Goal: Task Accomplishment & Management: Complete application form

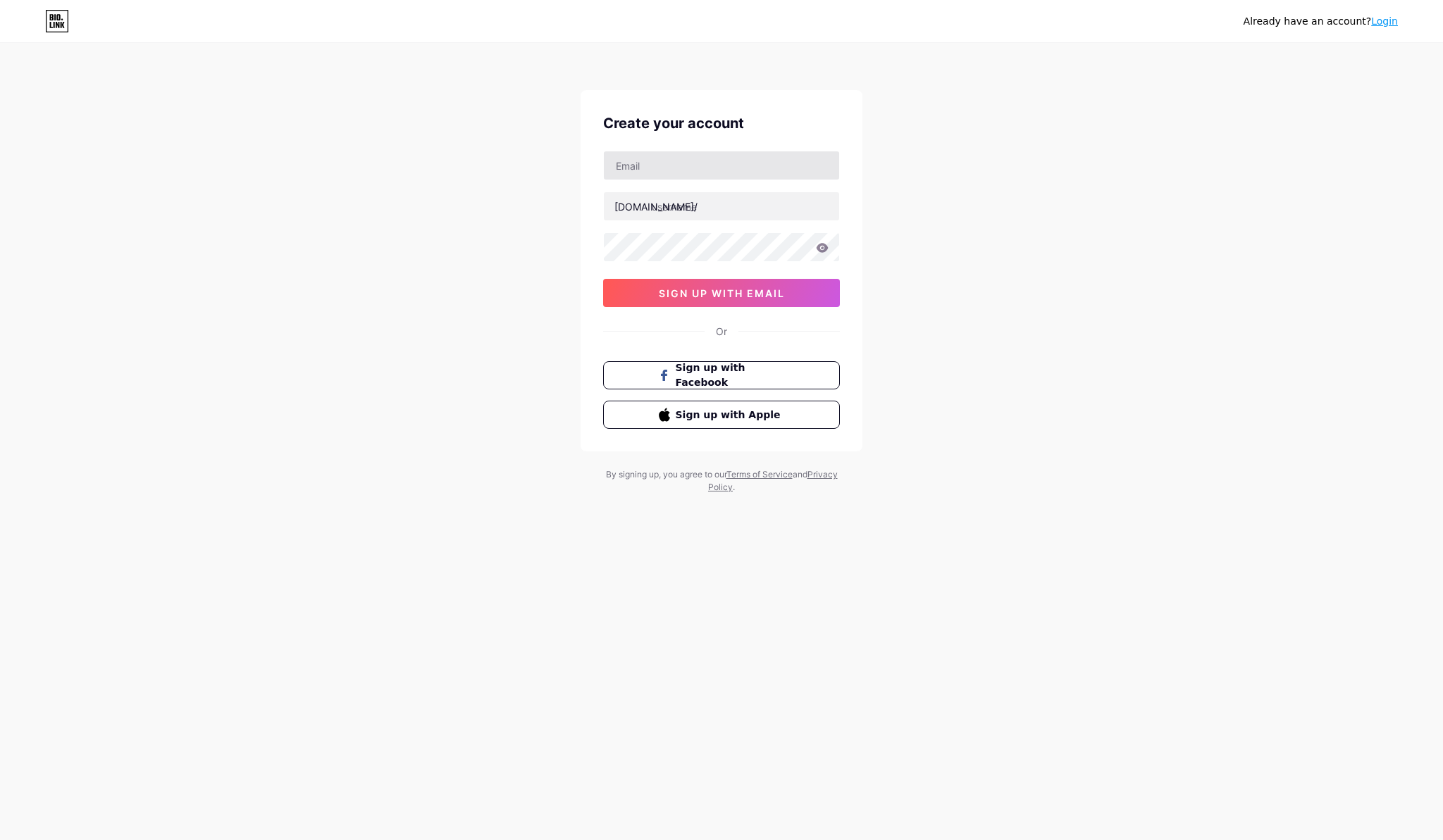
click at [670, 156] on input "text" at bounding box center [722, 165] width 236 height 28
click at [690, 184] on div "bio.link/ sign up with email" at bounding box center [722, 229] width 237 height 156
click at [708, 168] on input "text" at bounding box center [722, 165] width 236 height 28
paste input "[DOMAIN_NAME][EMAIL_ADDRESS][DOMAIN_NAME]"
type input "[DOMAIN_NAME][EMAIL_ADDRESS][DOMAIN_NAME]"
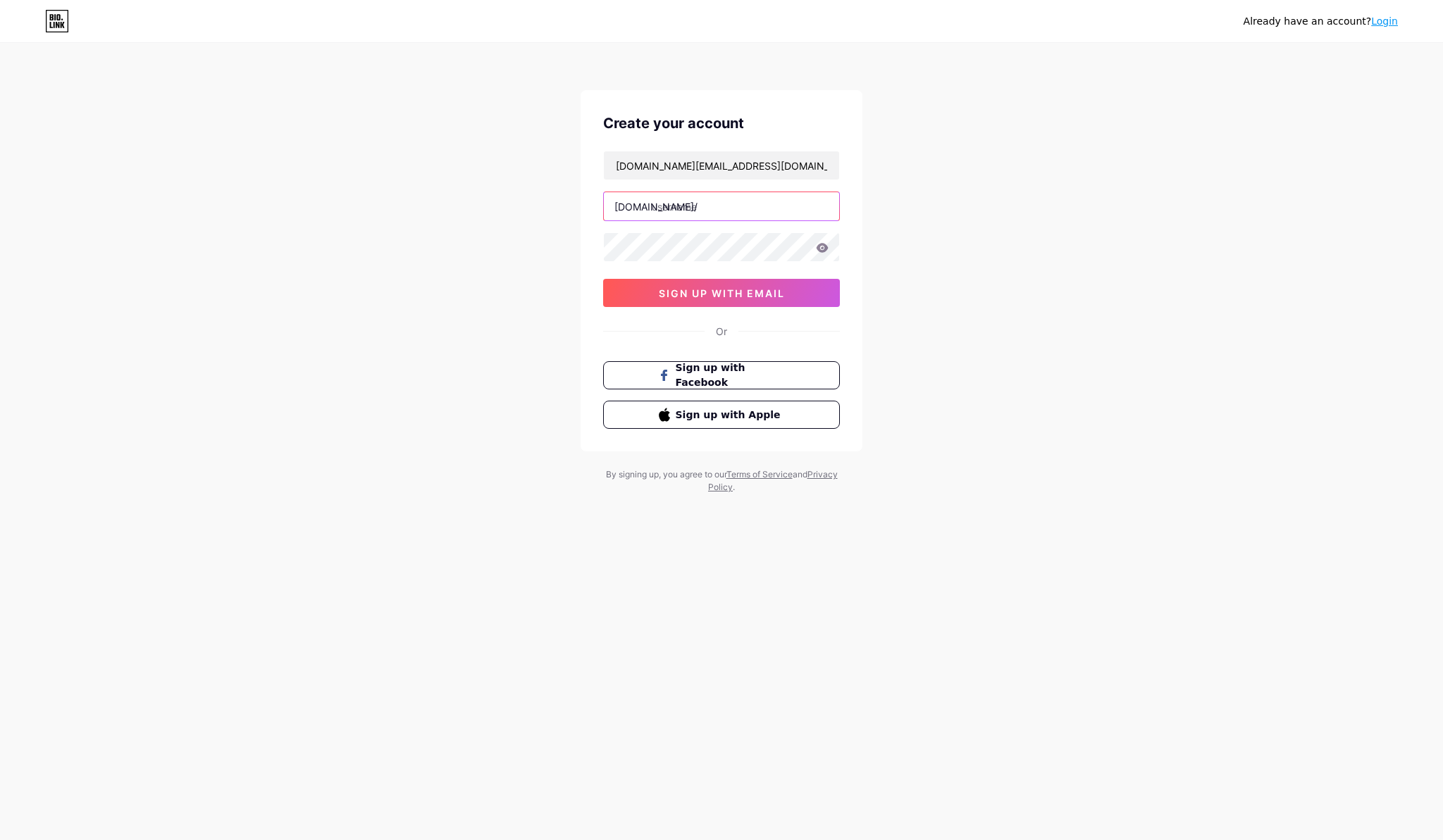
click at [684, 203] on input "text" at bounding box center [722, 206] width 236 height 28
paste input "nishamannawork@gmail.com"
click at [730, 208] on input "nishamannawork@gmail.com" at bounding box center [722, 206] width 236 height 28
type input "nishamanna"
click at [1034, 563] on div "Already have an account? Login Create your account nishamanna.work@gmail.com bi…" at bounding box center [722, 420] width 1443 height 840
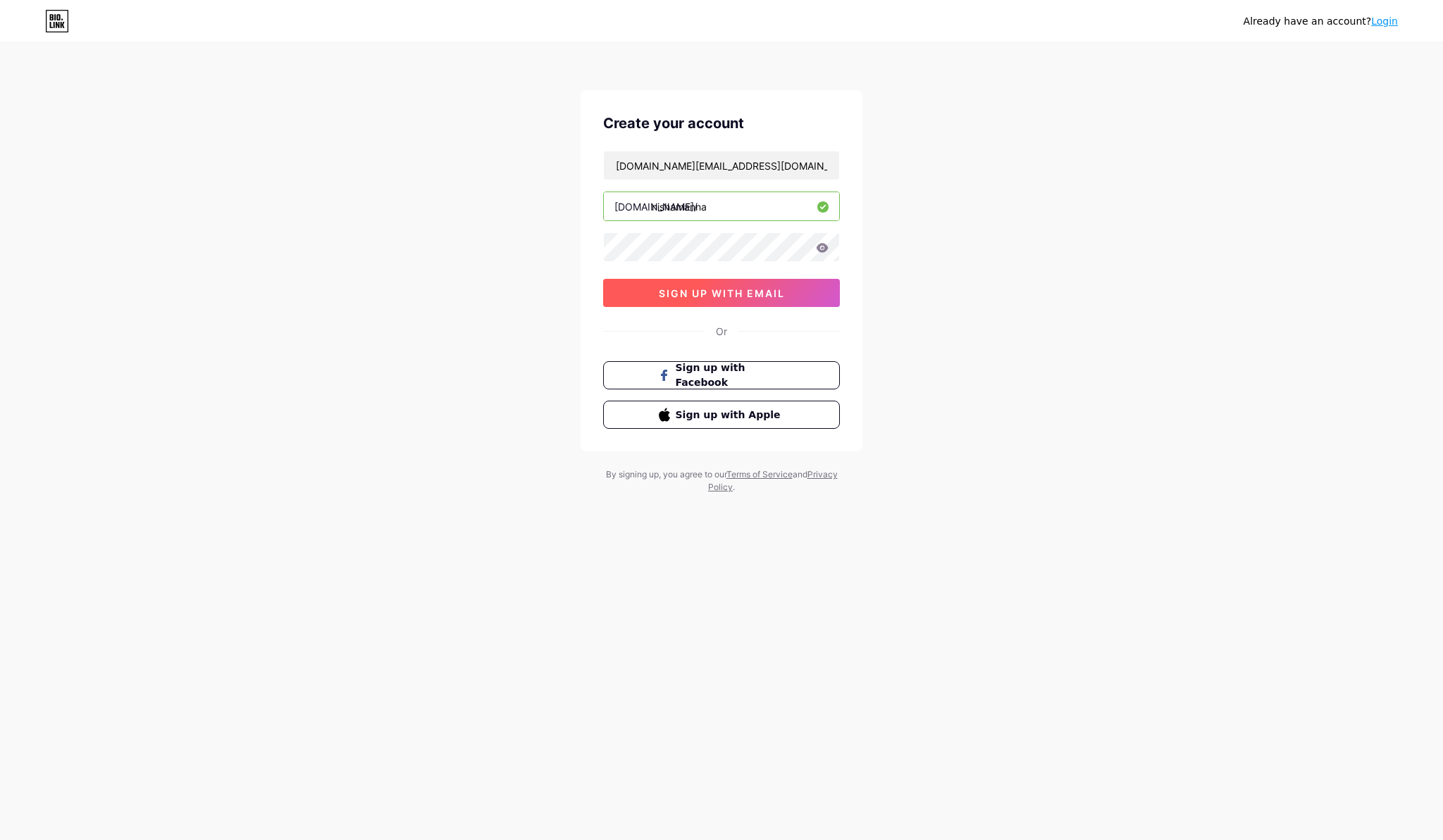
click at [651, 294] on button "sign up with email" at bounding box center [722, 293] width 237 height 28
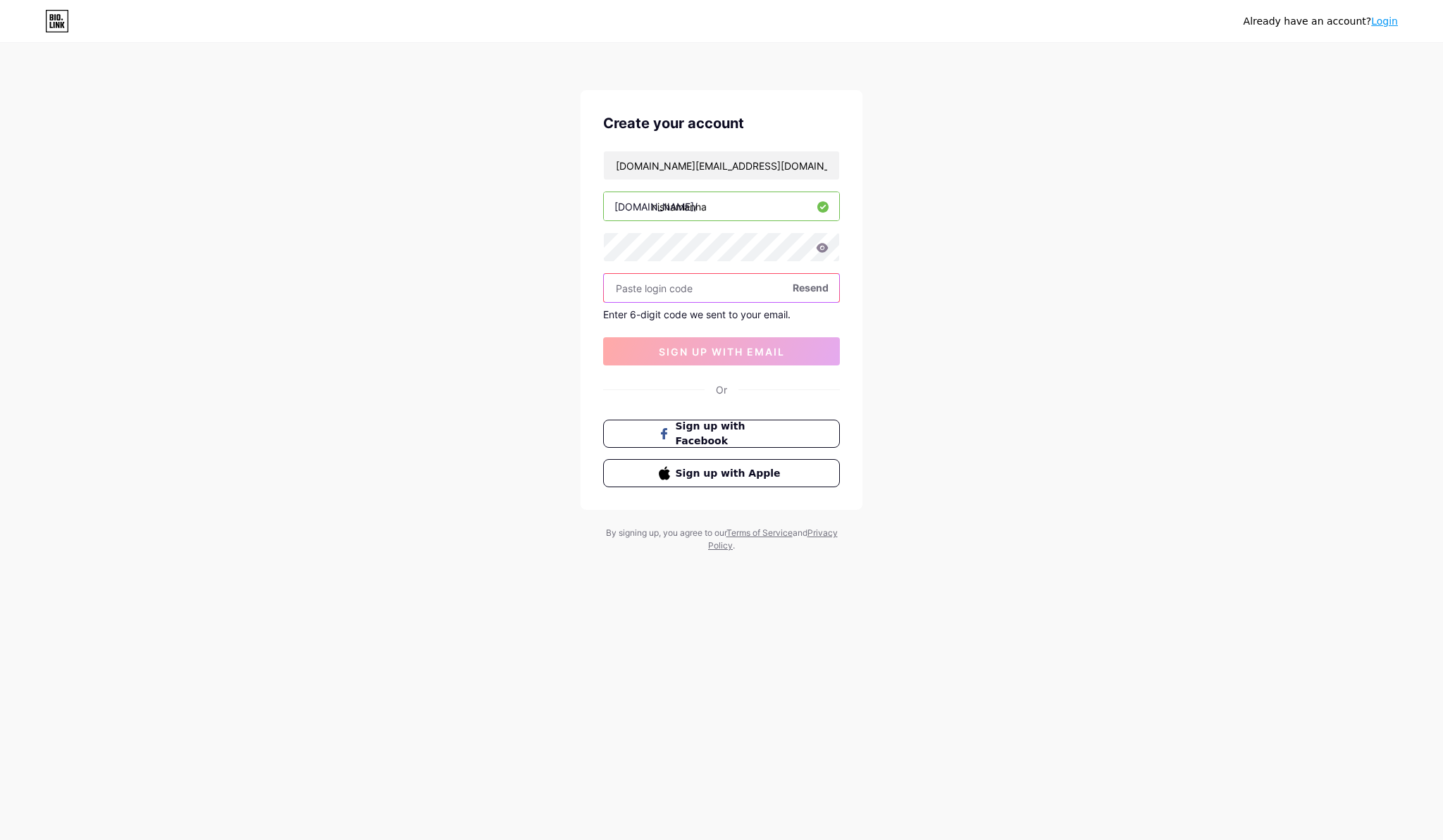
paste input "511561"
type input "511561"
click at [702, 363] on button "sign up with email" at bounding box center [722, 351] width 237 height 28
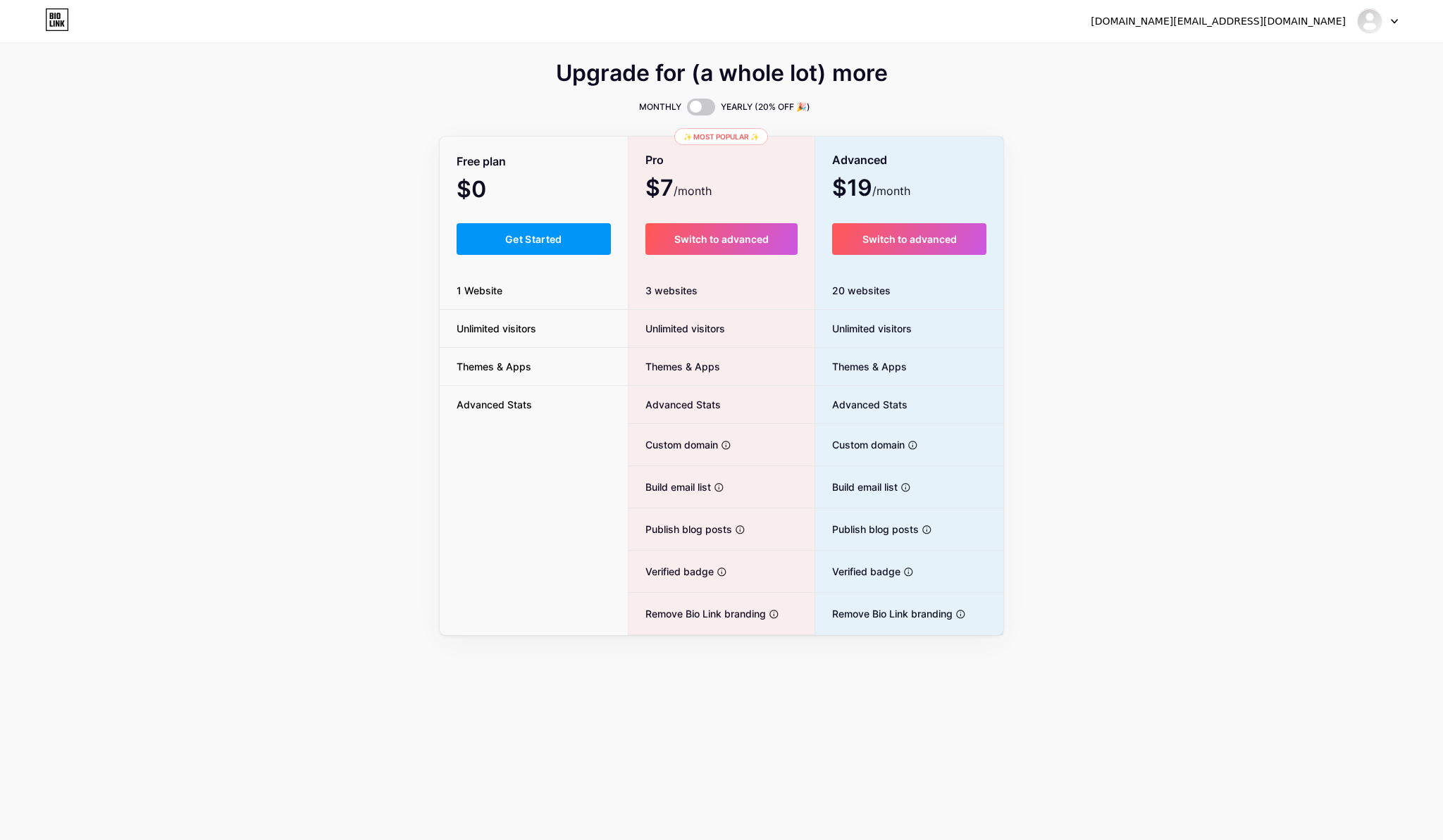
click at [334, 362] on div "Upgrade for (a whole lot) more MONTHLY YEARLY (20% OFF 🎉) Free plan $0 /month G…" at bounding box center [722, 350] width 1443 height 571
click at [522, 237] on span "Get Started" at bounding box center [533, 239] width 57 height 12
click at [554, 251] on button "Get Started" at bounding box center [533, 238] width 154 height 32
click at [523, 250] on button "Get Started" at bounding box center [533, 238] width 154 height 32
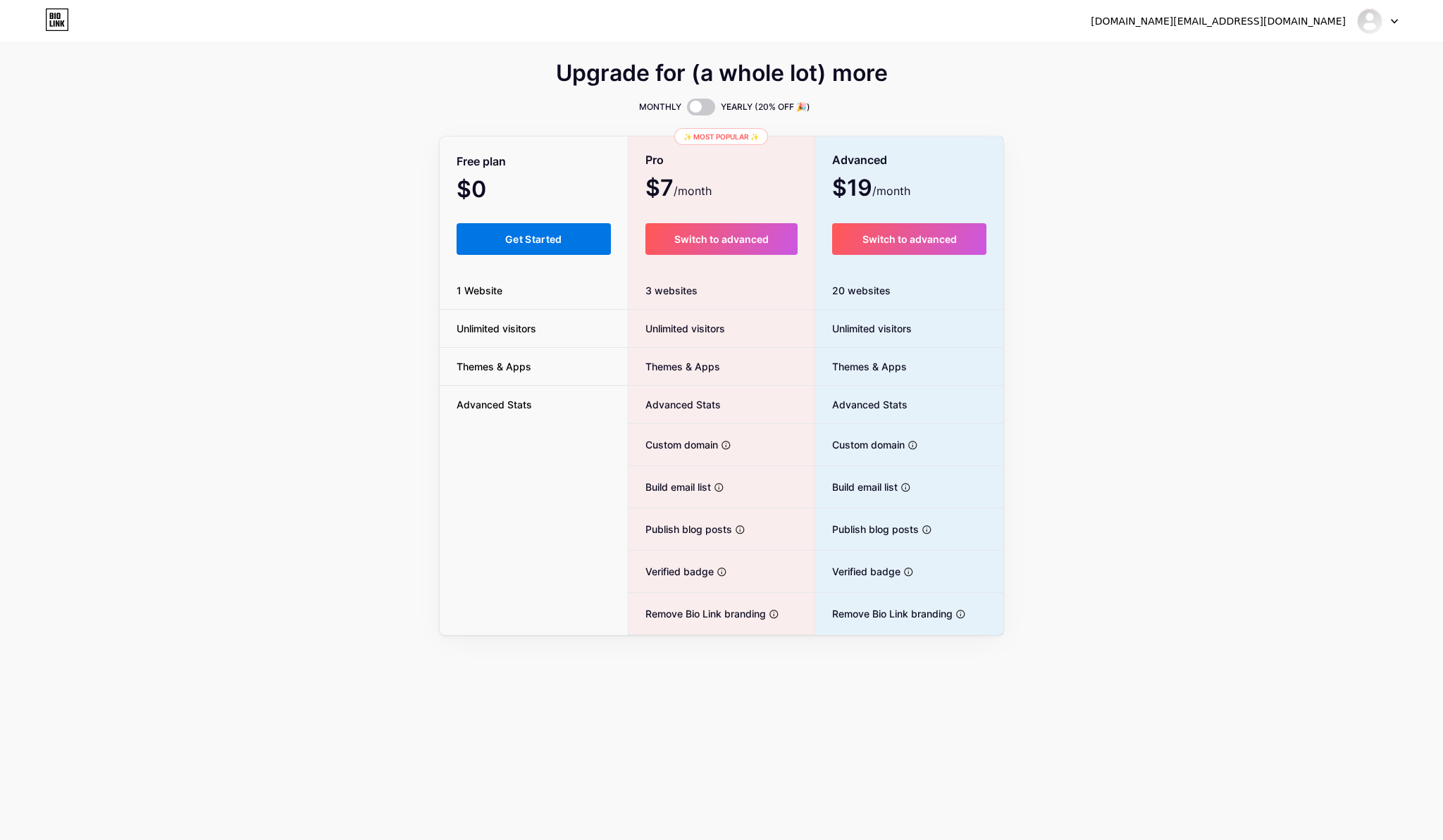
click at [523, 250] on button "Get Started" at bounding box center [533, 238] width 154 height 32
click at [1320, 28] on div "[DOMAIN_NAME][EMAIL_ADDRESS][DOMAIN_NAME]" at bounding box center [1244, 21] width 307 height 25
click at [1390, 28] on div at bounding box center [1377, 21] width 41 height 25
click at [1310, 49] on link "Dashboard" at bounding box center [1309, 58] width 175 height 38
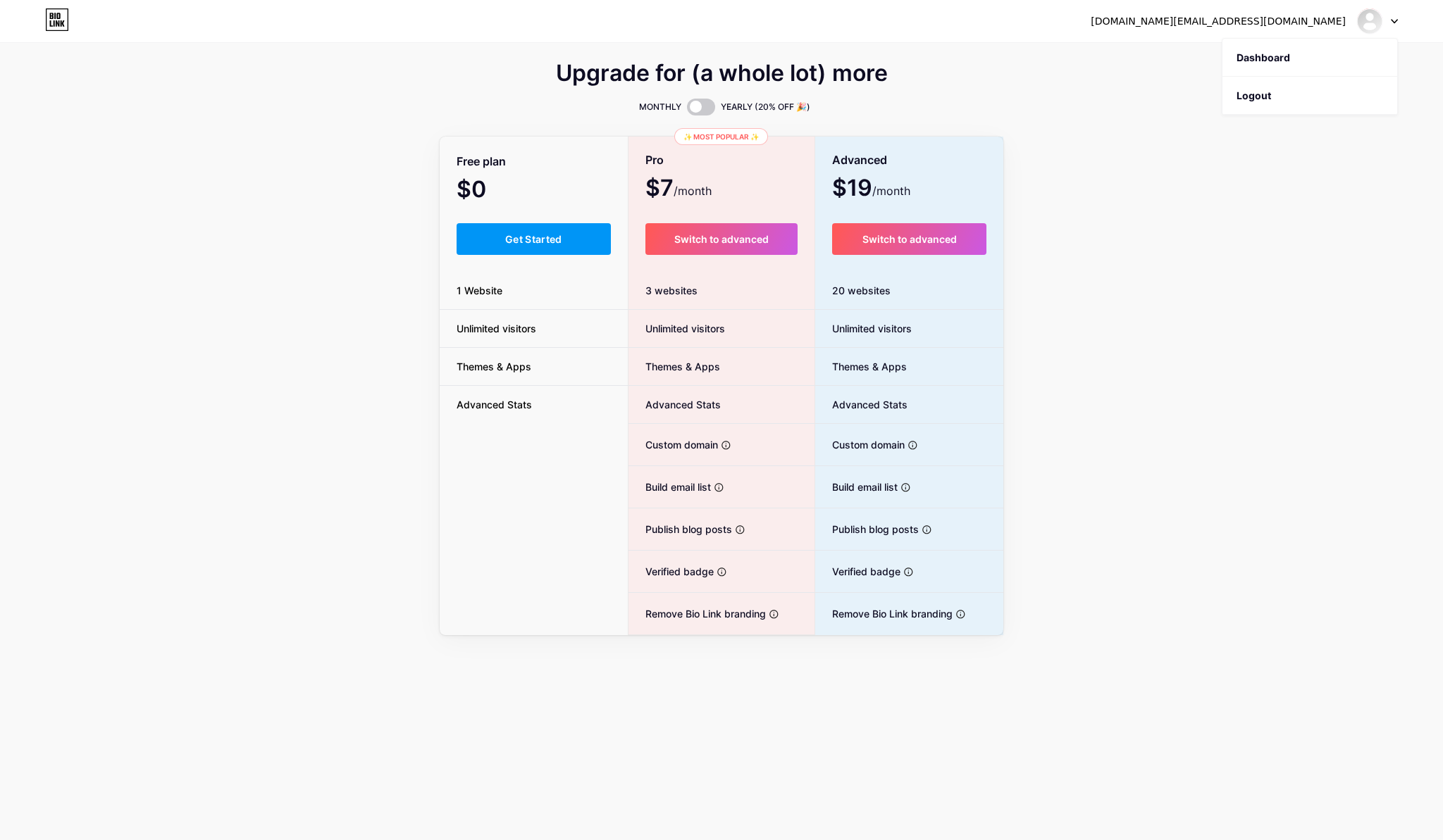
click at [65, 16] on icon at bounding box center [57, 19] width 24 height 23
click at [1382, 22] on div at bounding box center [1370, 21] width 25 height 25
click at [1272, 69] on link "Dashboard" at bounding box center [1309, 58] width 175 height 38
click at [1278, 58] on link "Dashboard" at bounding box center [1309, 58] width 175 height 38
click at [256, 94] on div "Upgrade for (a whole lot) more MONTHLY YEARLY (20% OFF 🎉) Free plan $0 /month G…" at bounding box center [722, 350] width 1443 height 571
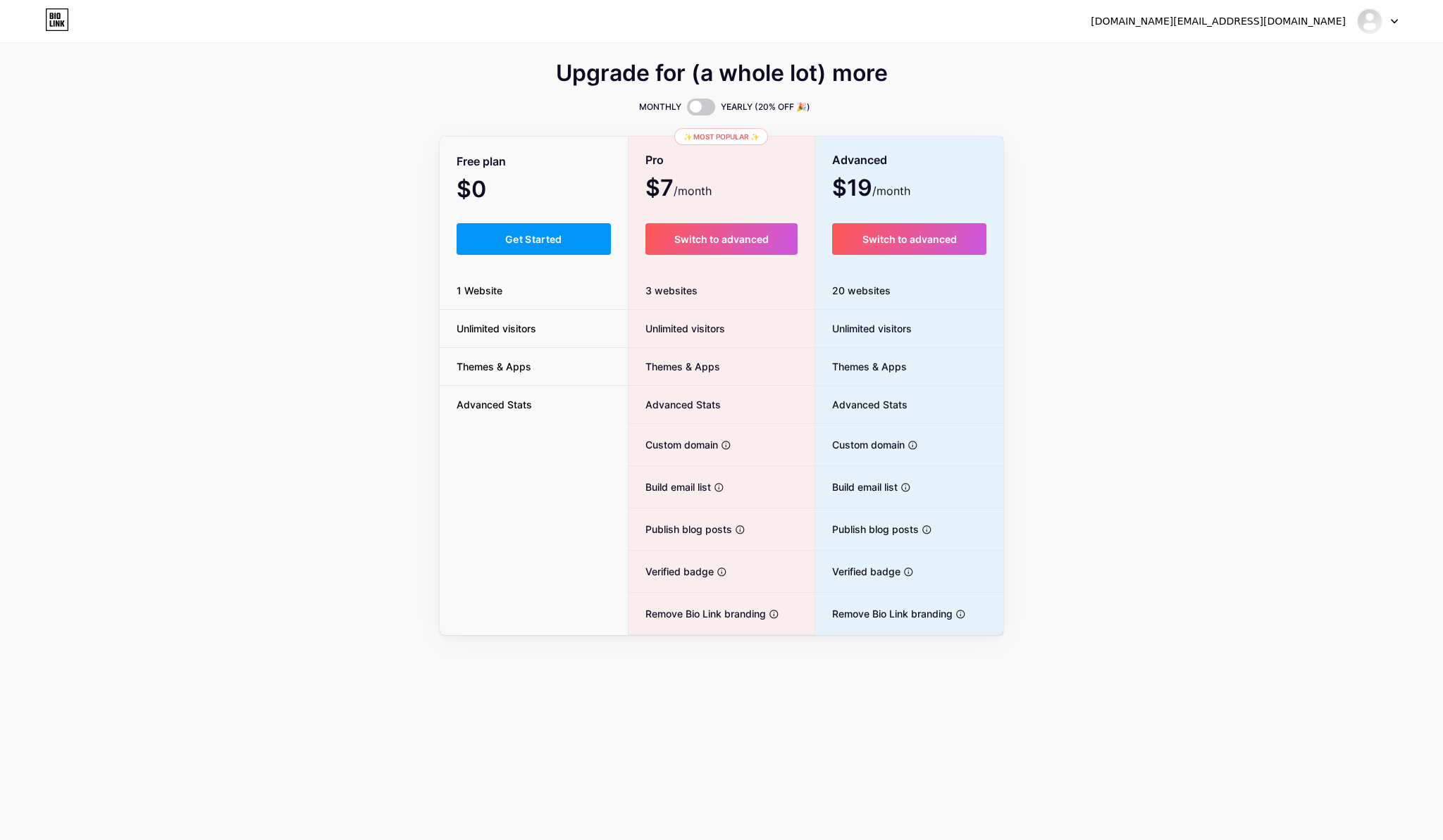
click at [45, 23] on icon at bounding box center [57, 19] width 24 height 23
click at [1396, 32] on div at bounding box center [1377, 21] width 41 height 25
click at [1276, 69] on link "Dashboard" at bounding box center [1309, 58] width 175 height 38
click at [1267, 52] on link "Dashboard" at bounding box center [1309, 58] width 175 height 38
click at [1268, 25] on div "[DOMAIN_NAME][EMAIL_ADDRESS][DOMAIN_NAME]" at bounding box center [1218, 21] width 255 height 15
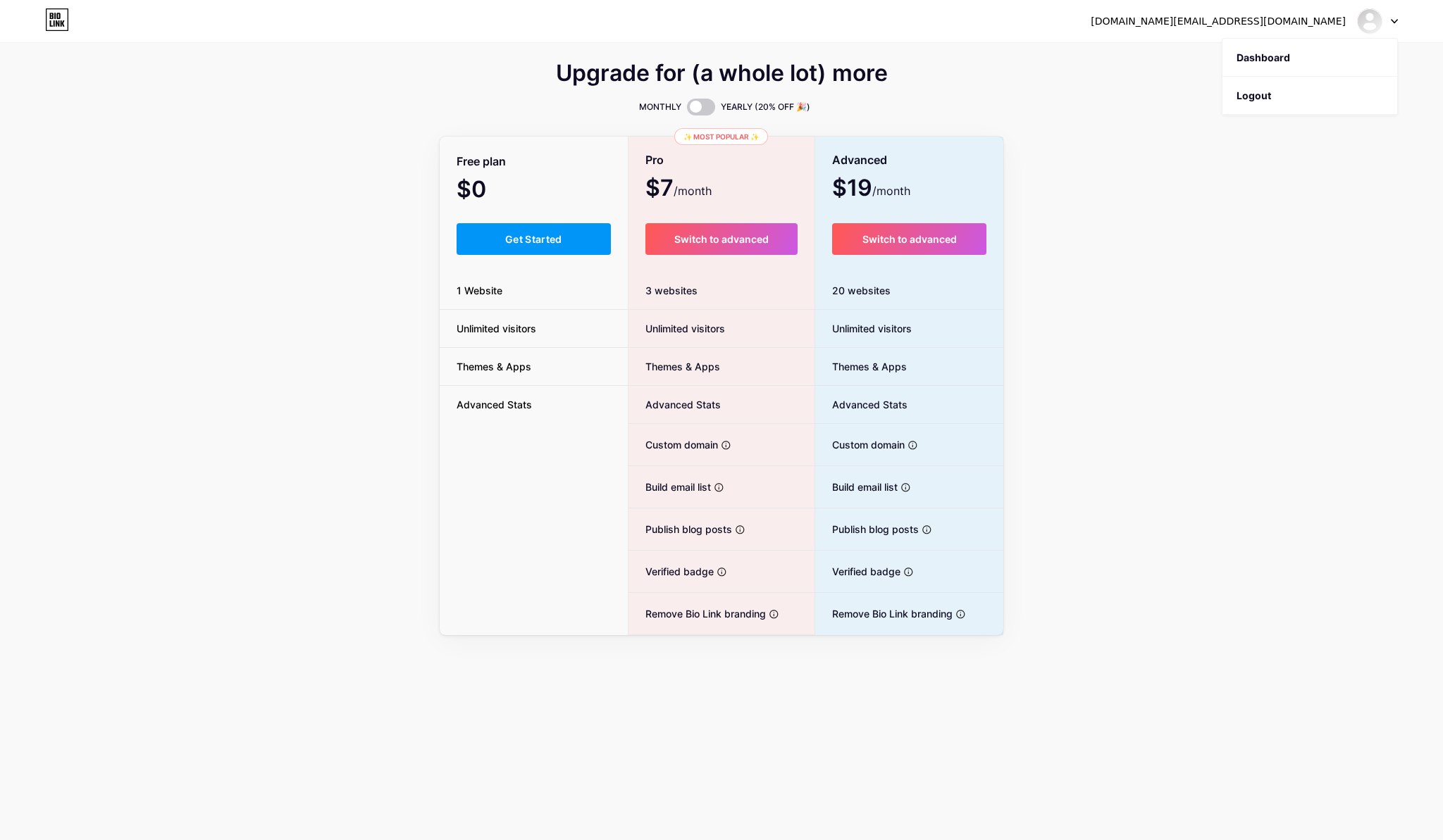
click at [1323, 16] on div "[DOMAIN_NAME][EMAIL_ADDRESS][DOMAIN_NAME]" at bounding box center [1218, 21] width 255 height 15
click at [1382, 41] on link "Dashboard" at bounding box center [1309, 58] width 175 height 38
click at [1390, 23] on div at bounding box center [1377, 21] width 41 height 25
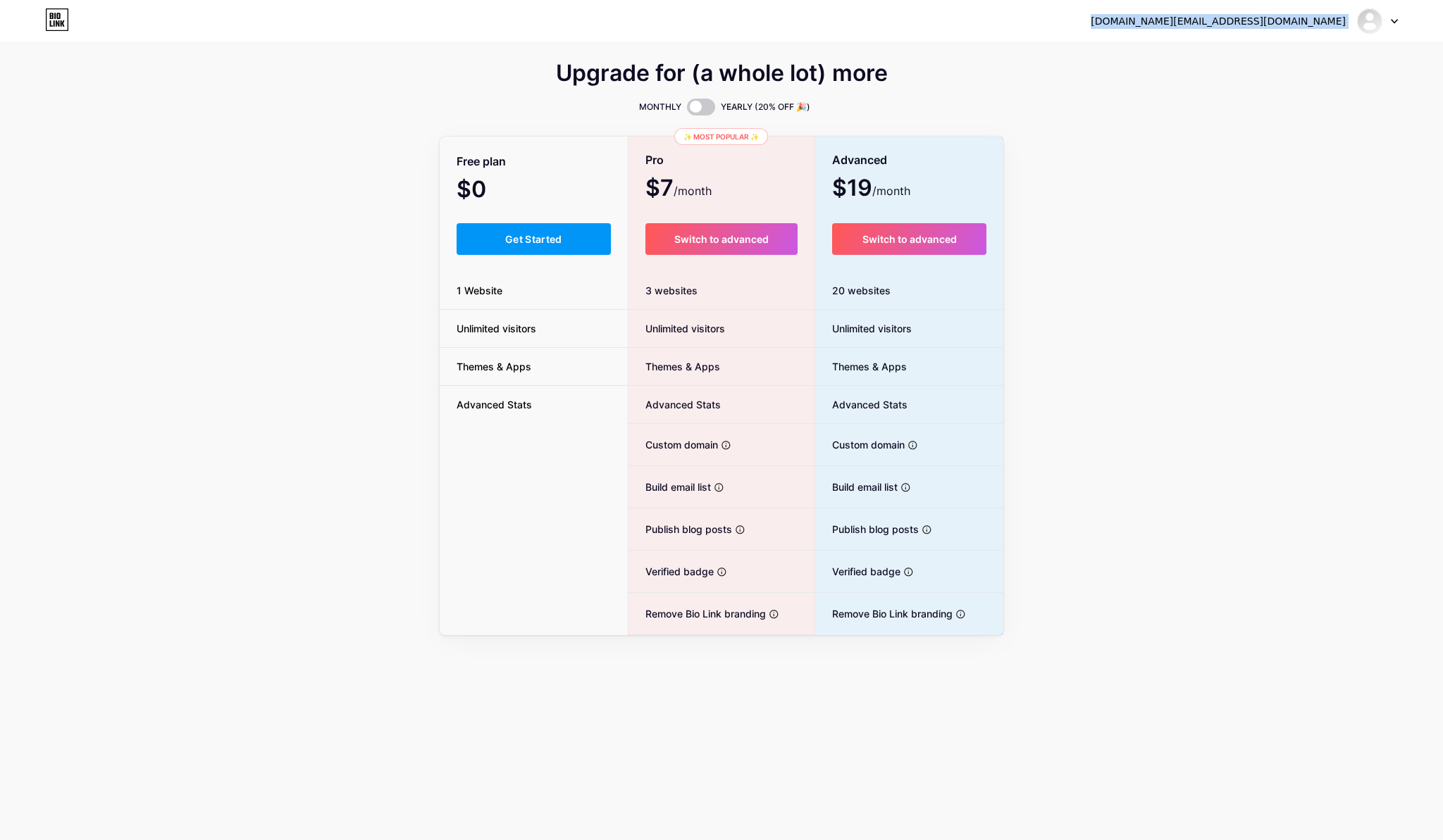
click at [1390, 23] on div at bounding box center [1377, 21] width 41 height 25
click at [1235, 55] on link "Dashboard" at bounding box center [1309, 58] width 175 height 38
click at [896, 162] on div "Advanced" at bounding box center [909, 159] width 154 height 24
click at [54, 23] on icon at bounding box center [55, 24] width 1 height 7
click at [1382, 16] on div at bounding box center [1377, 21] width 41 height 25
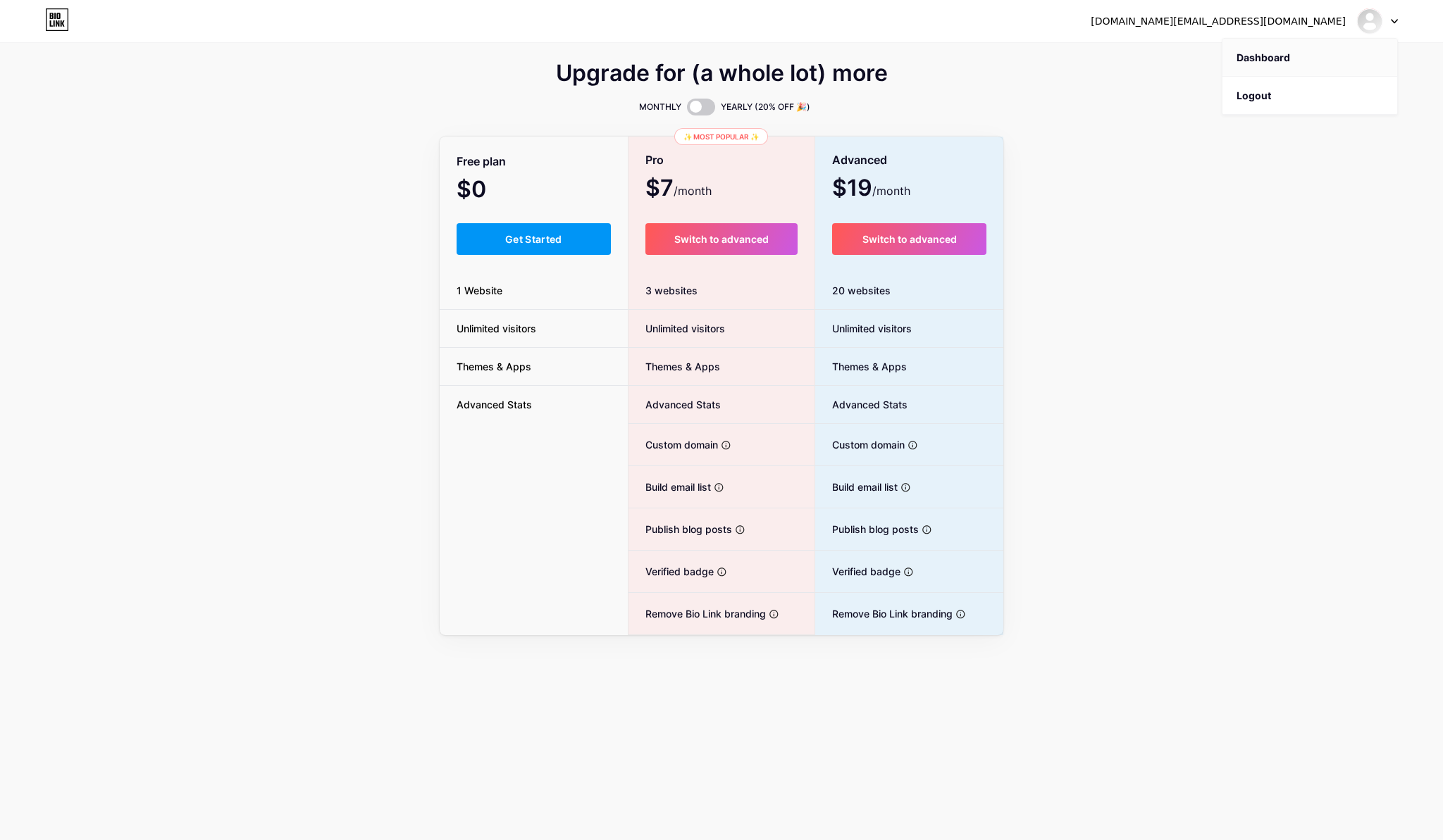
click at [1306, 61] on link "Dashboard" at bounding box center [1309, 58] width 175 height 38
click at [1312, 57] on link "Dashboard" at bounding box center [1309, 58] width 175 height 38
click at [1232, 50] on link "Dashboard" at bounding box center [1309, 58] width 175 height 38
click at [1240, 58] on link "Dashboard" at bounding box center [1309, 58] width 175 height 38
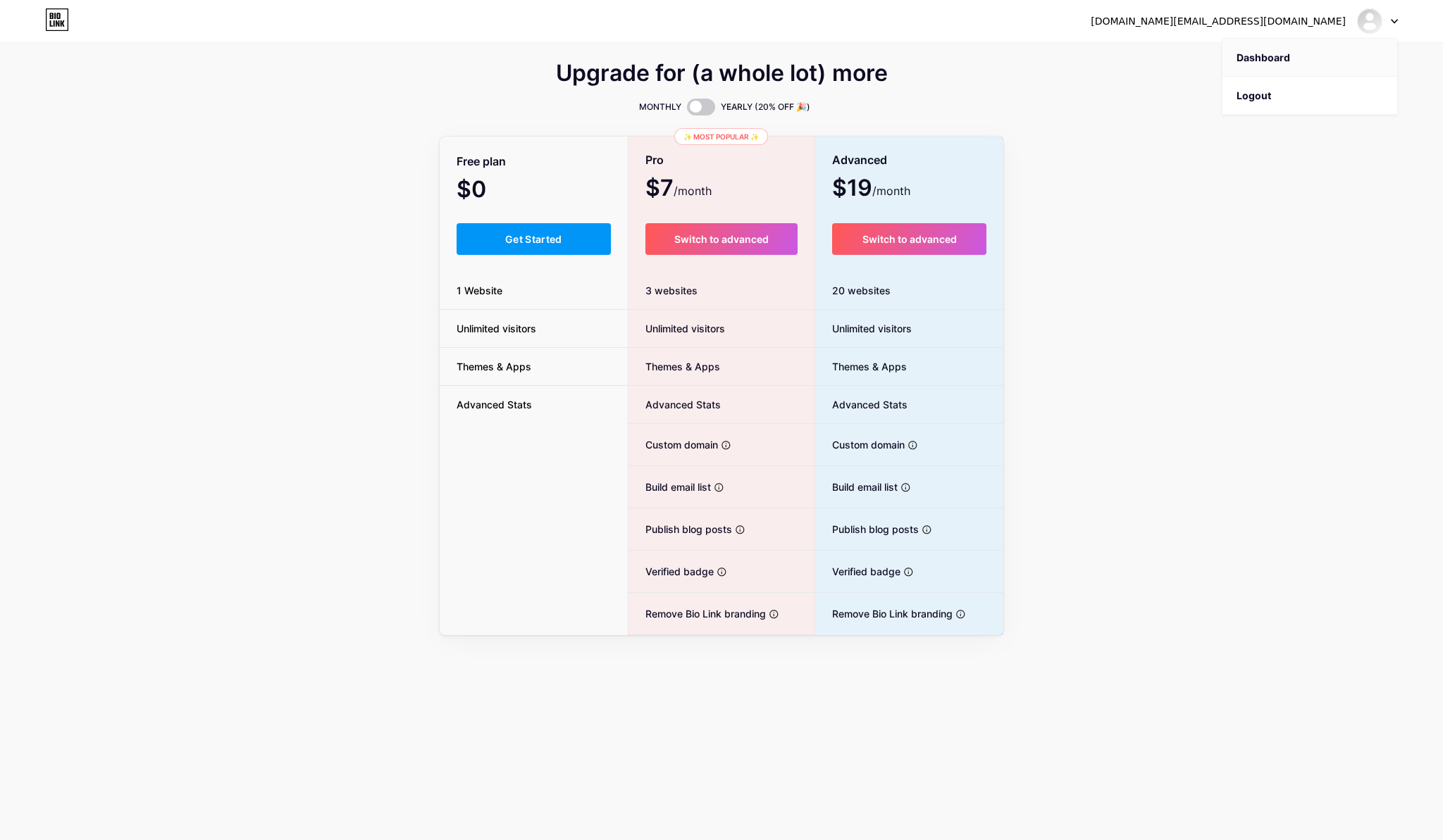
click at [1240, 58] on link "Dashboard" at bounding box center [1309, 58] width 175 height 38
click at [1268, 58] on link "Dashboard" at bounding box center [1309, 58] width 175 height 38
click at [1280, 30] on div "[DOMAIN_NAME][EMAIL_ADDRESS][DOMAIN_NAME]" at bounding box center [1244, 21] width 307 height 25
click at [554, 243] on span "Get Started" at bounding box center [533, 239] width 57 height 12
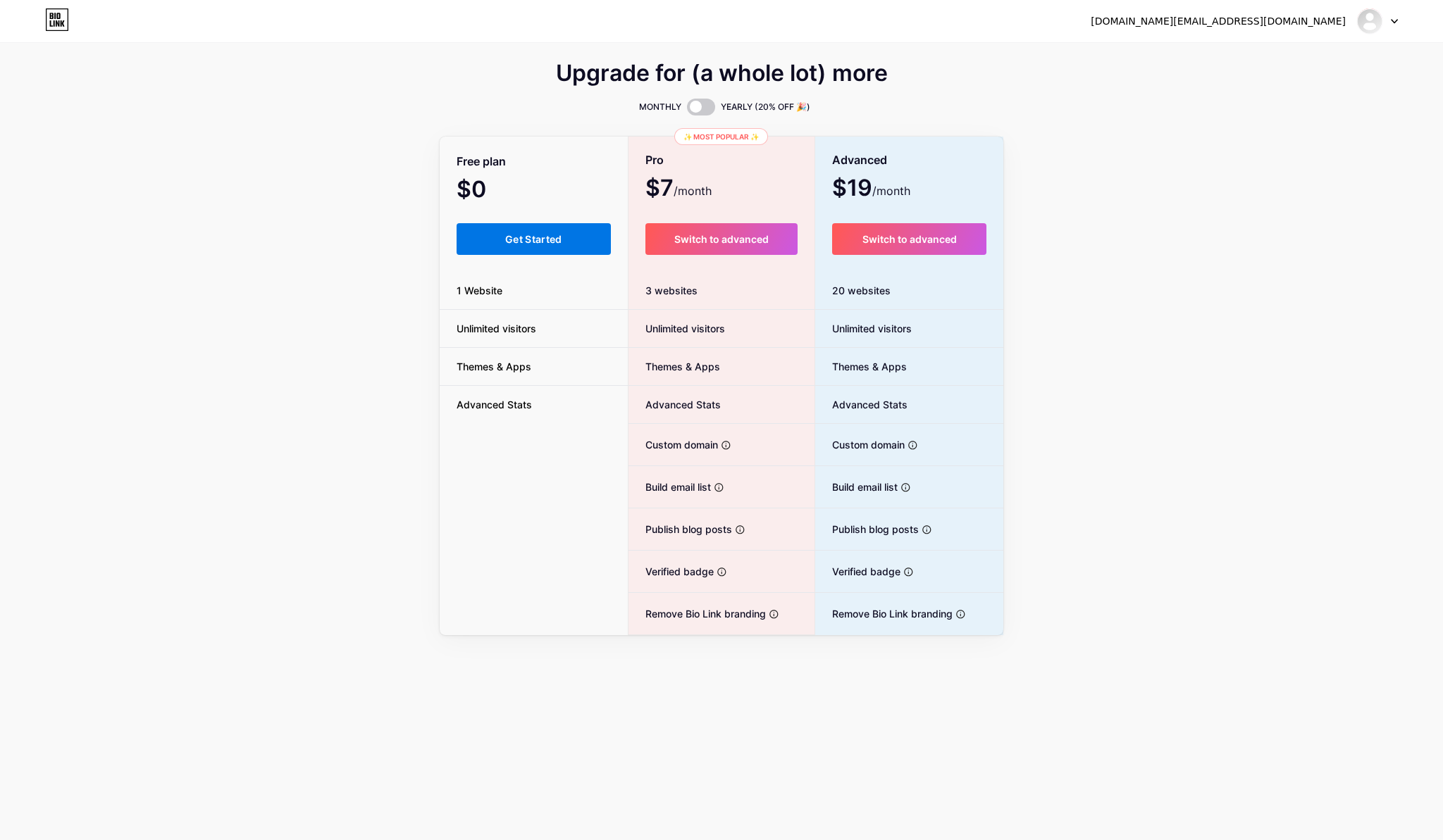
click at [554, 243] on span "Get Started" at bounding box center [533, 239] width 57 height 12
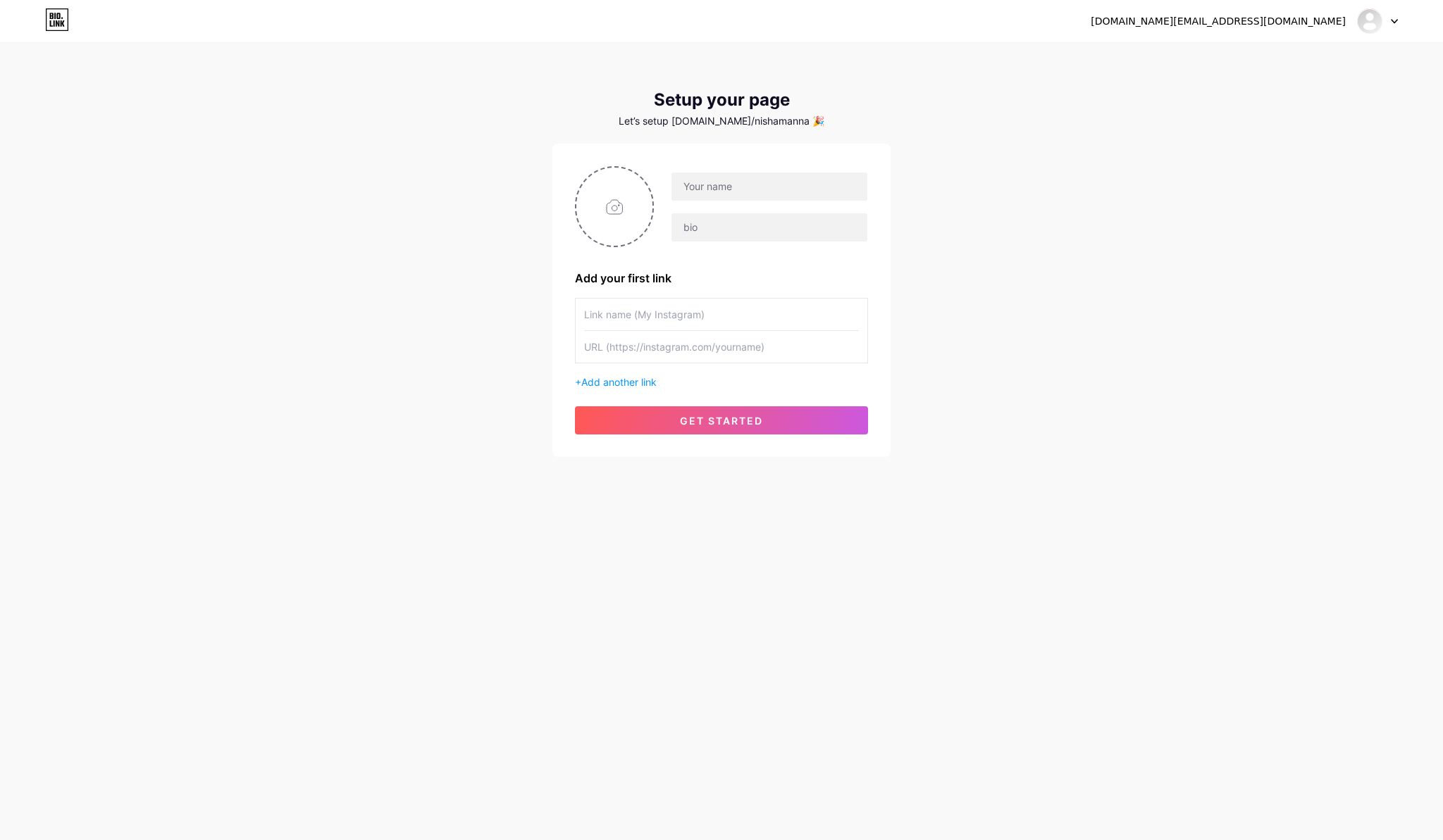
click at [1383, 10] on div at bounding box center [1377, 21] width 41 height 25
click at [1283, 54] on link "Dashboard" at bounding box center [1309, 58] width 175 height 38
click at [640, 315] on input "text" at bounding box center [722, 314] width 275 height 32
click at [601, 339] on input "text" at bounding box center [722, 346] width 275 height 32
paste input "[URL][DOMAIN_NAME]"
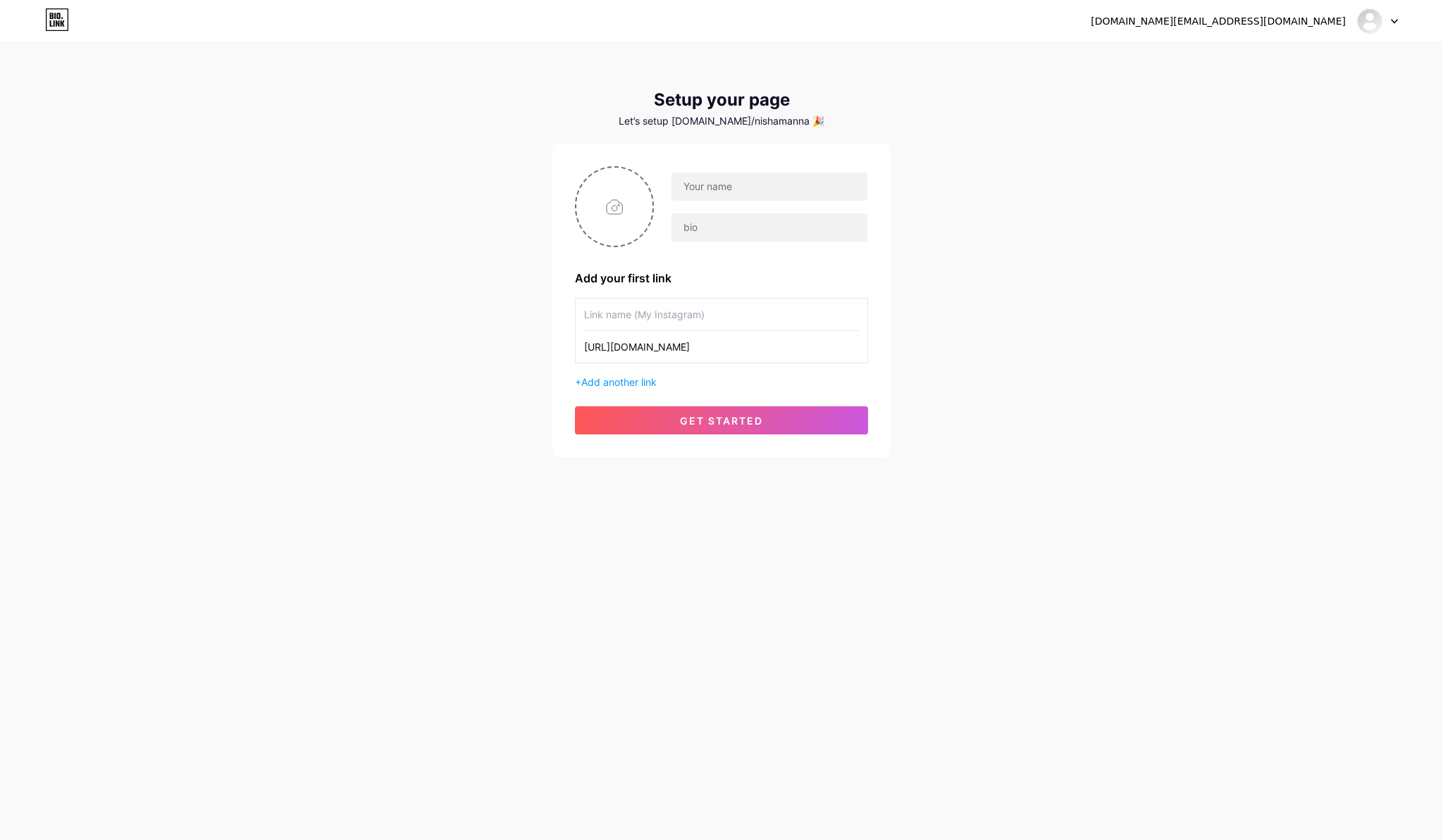
type input "[URL][DOMAIN_NAME]"
click at [620, 325] on input "text" at bounding box center [722, 314] width 275 height 32
paste input "Add a Profile Photo nishagotthreads"
click at [484, 394] on div "[DOMAIN_NAME][EMAIL_ADDRESS][DOMAIN_NAME] Dashboard Logout Setup your page Let’…" at bounding box center [722, 251] width 1443 height 502
drag, startPoint x: 679, startPoint y: 315, endPoint x: 552, endPoint y: 326, distance: 127.5
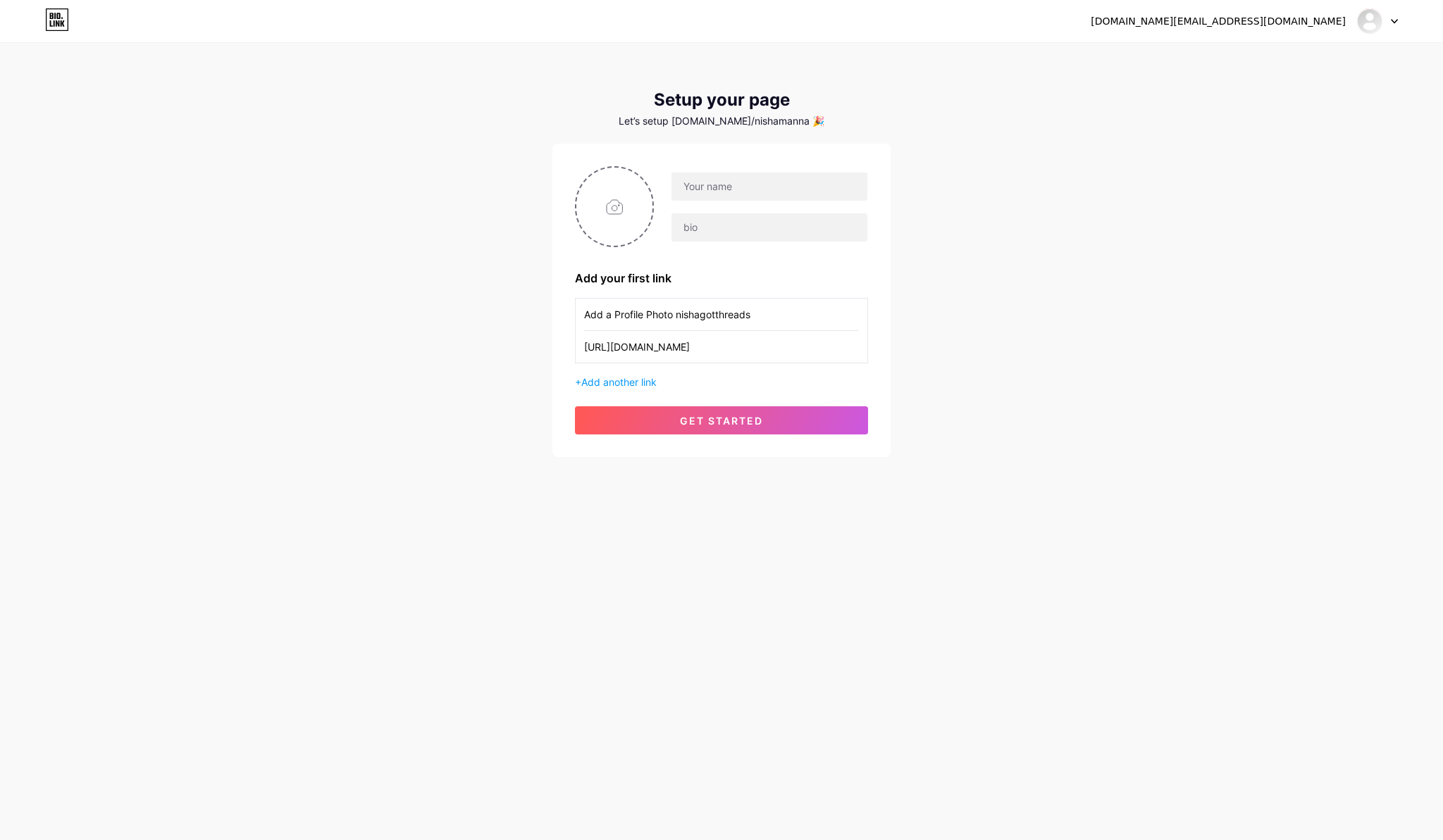
click at [563, 325] on div "Add your first link Add a Profile Photo nishagotthreads [URL][DOMAIN_NAME] + Ad…" at bounding box center [722, 300] width 338 height 314
click at [589, 324] on input "instagram" at bounding box center [722, 314] width 275 height 32
click at [589, 323] on input "instagram" at bounding box center [722, 314] width 275 height 32
click at [589, 320] on input "instagram" at bounding box center [722, 314] width 275 height 32
type input "Instagram"
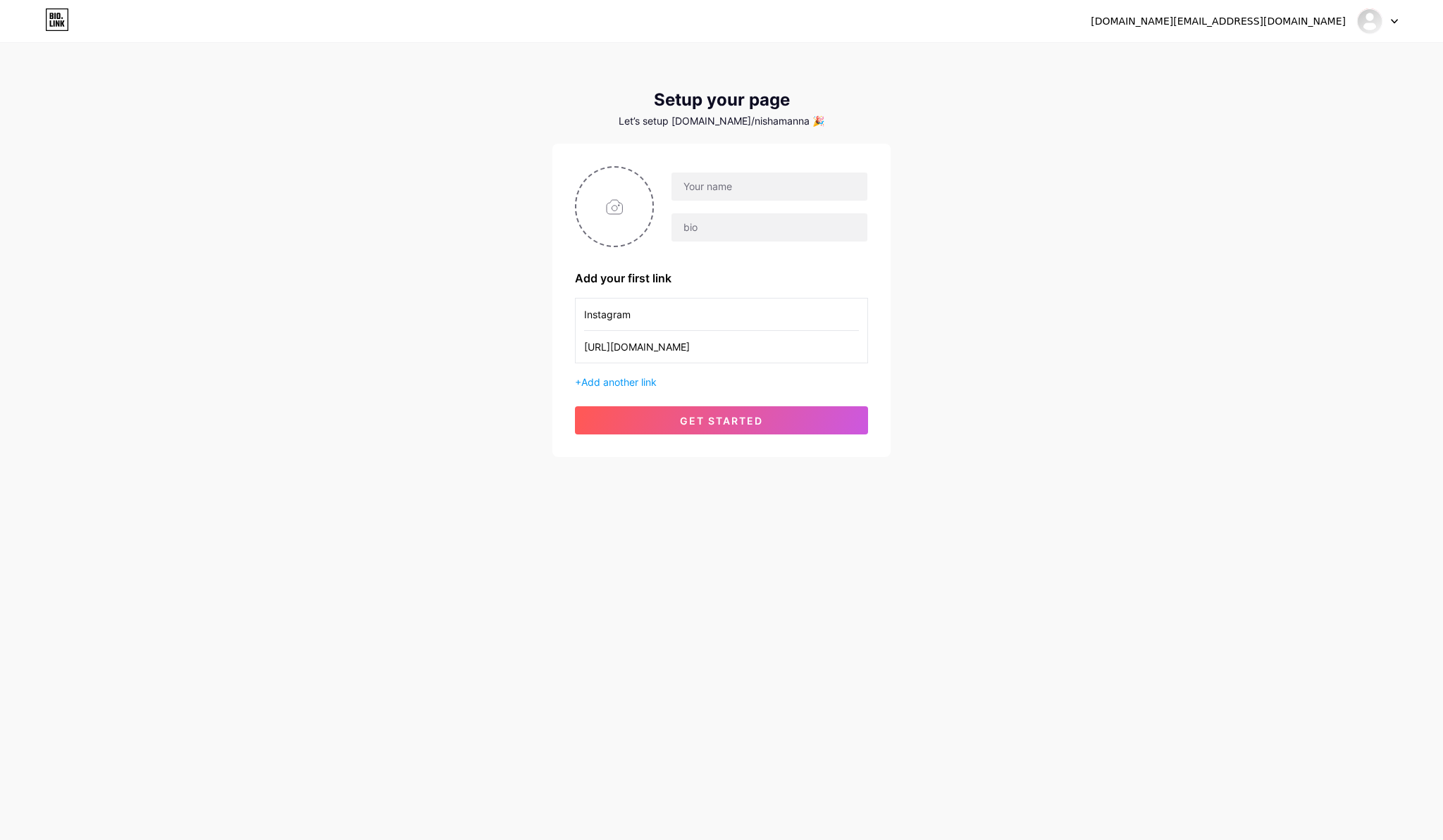
click at [782, 552] on div "[DOMAIN_NAME][EMAIL_ADDRESS][DOMAIN_NAME] Dashboard Logout Setup your page Let’…" at bounding box center [722, 420] width 1443 height 840
click at [654, 421] on button "get started" at bounding box center [722, 421] width 293 height 28
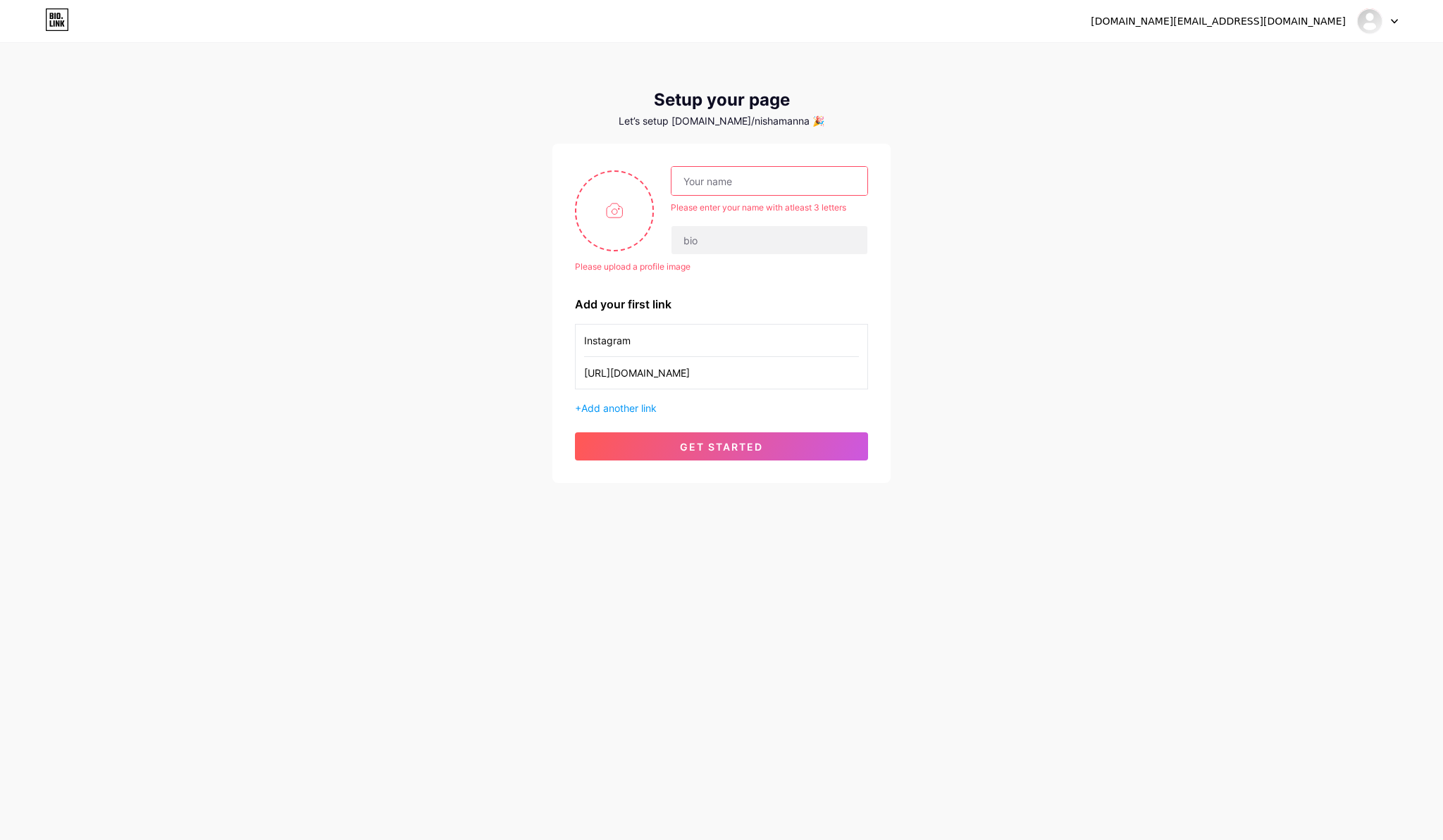
click at [746, 179] on input "text" at bounding box center [769, 181] width 196 height 28
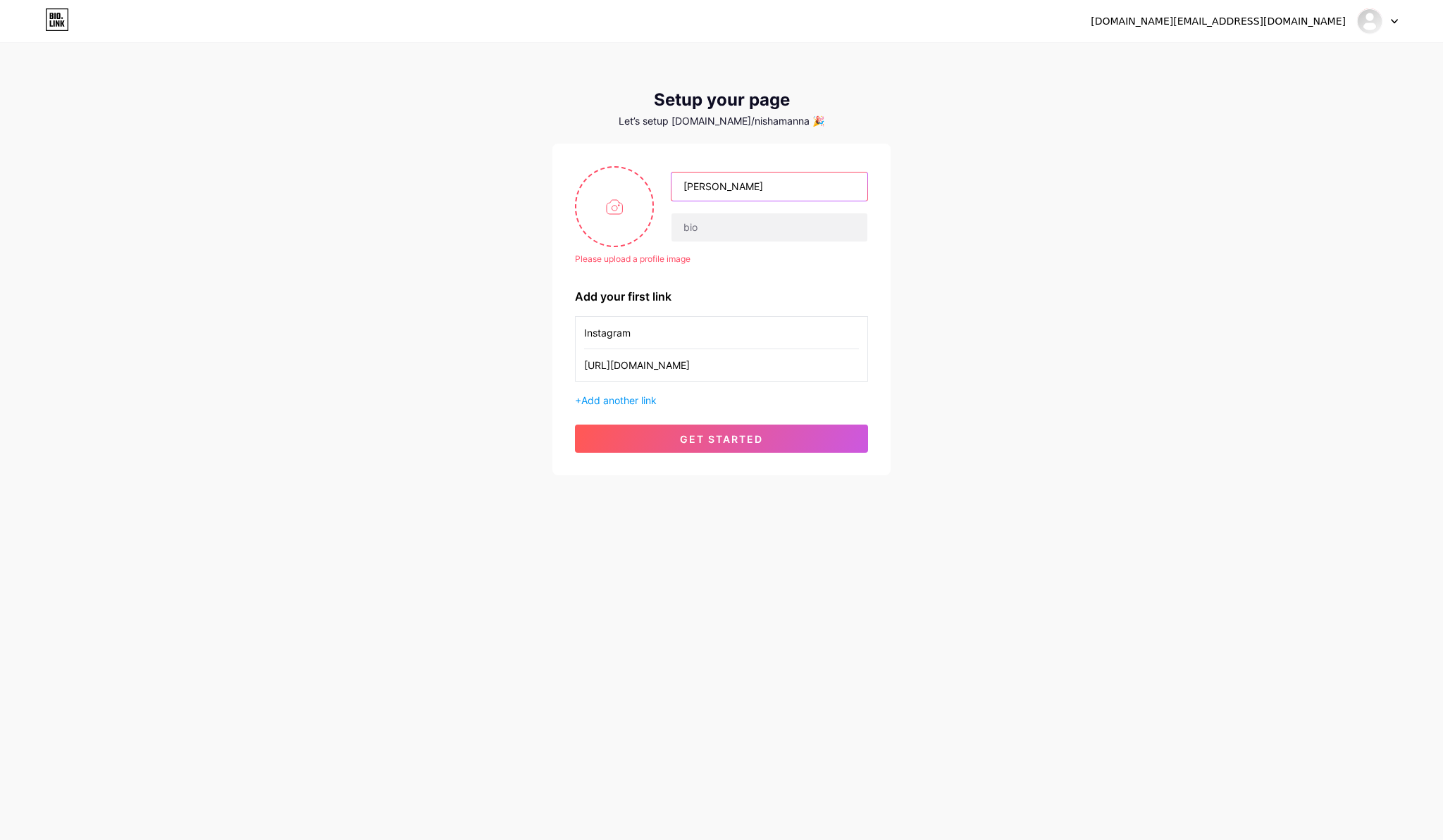
type input "[PERSON_NAME]"
click at [970, 281] on div "[DOMAIN_NAME][EMAIL_ADDRESS][DOMAIN_NAME] Dashboard Logout Setup your page Let’…" at bounding box center [722, 260] width 1443 height 520
click at [653, 436] on button "get started" at bounding box center [722, 438] width 293 height 28
click at [618, 207] on input "file" at bounding box center [614, 207] width 76 height 78
type input "C:\fakepath\New Project.png"
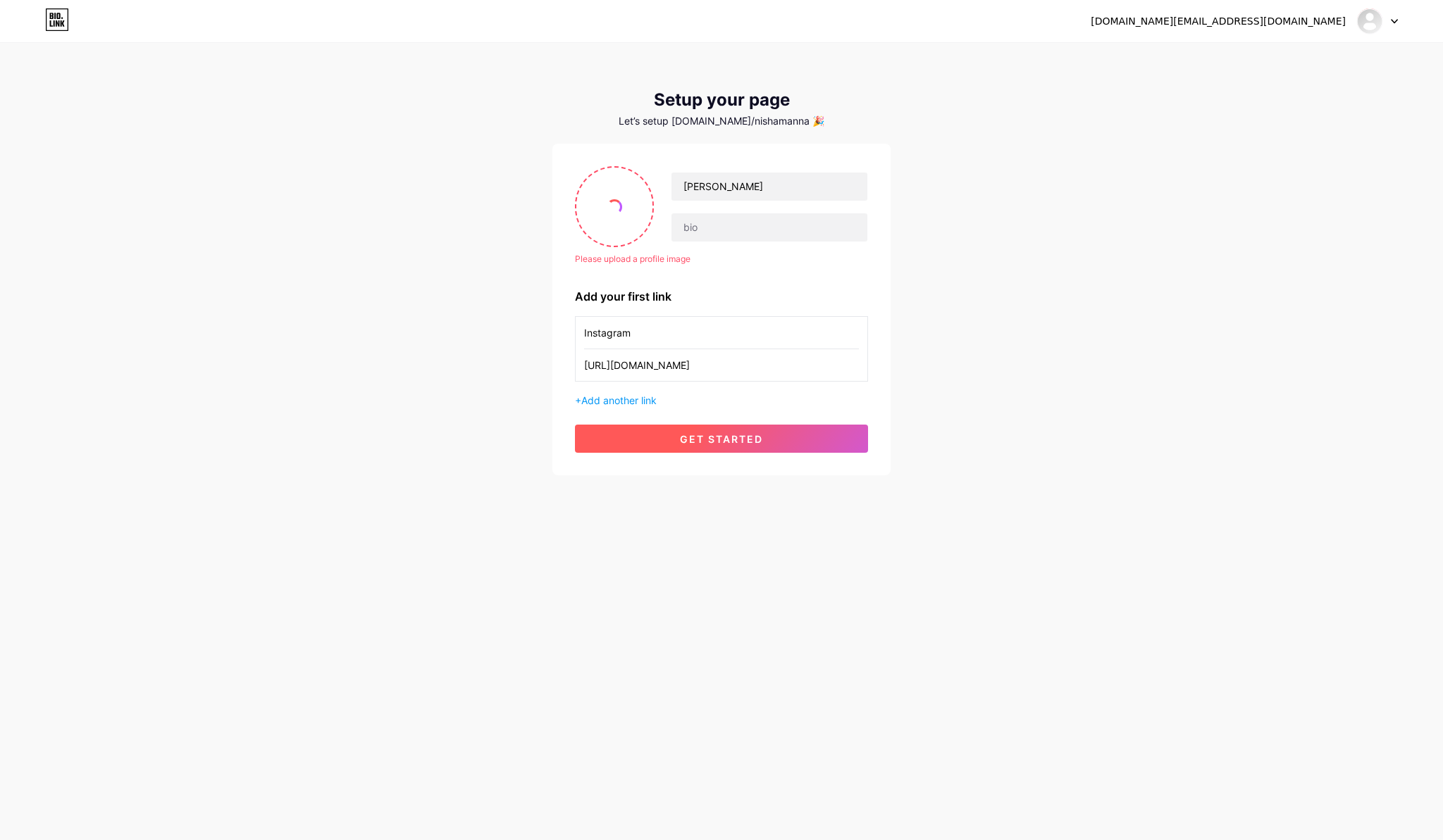
click at [720, 436] on span "get started" at bounding box center [722, 439] width 83 height 12
click at [724, 435] on span "get started" at bounding box center [722, 439] width 83 height 12
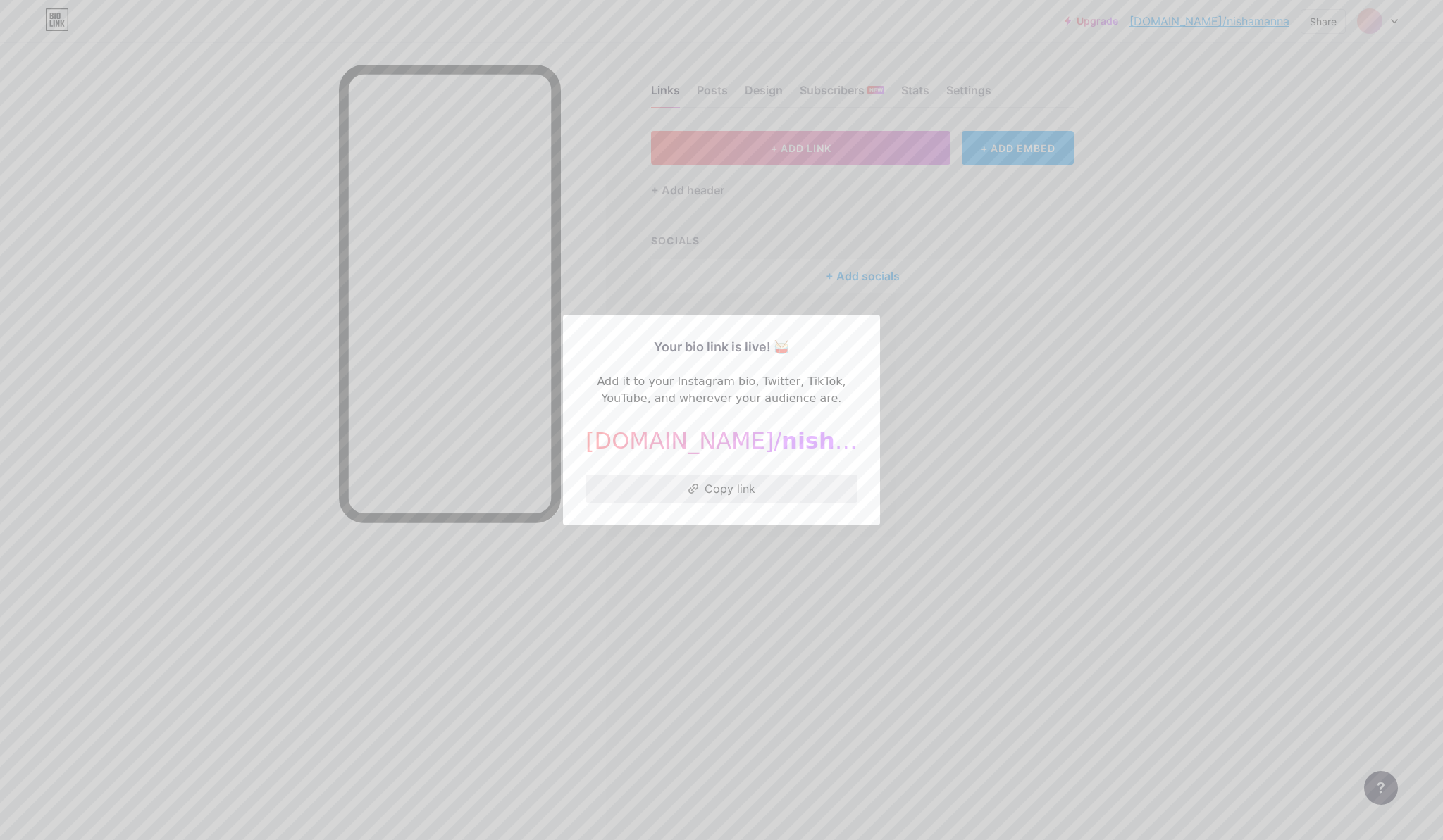
click at [736, 487] on button "Copy link" at bounding box center [722, 489] width 272 height 28
click at [1117, 90] on div at bounding box center [722, 420] width 1443 height 840
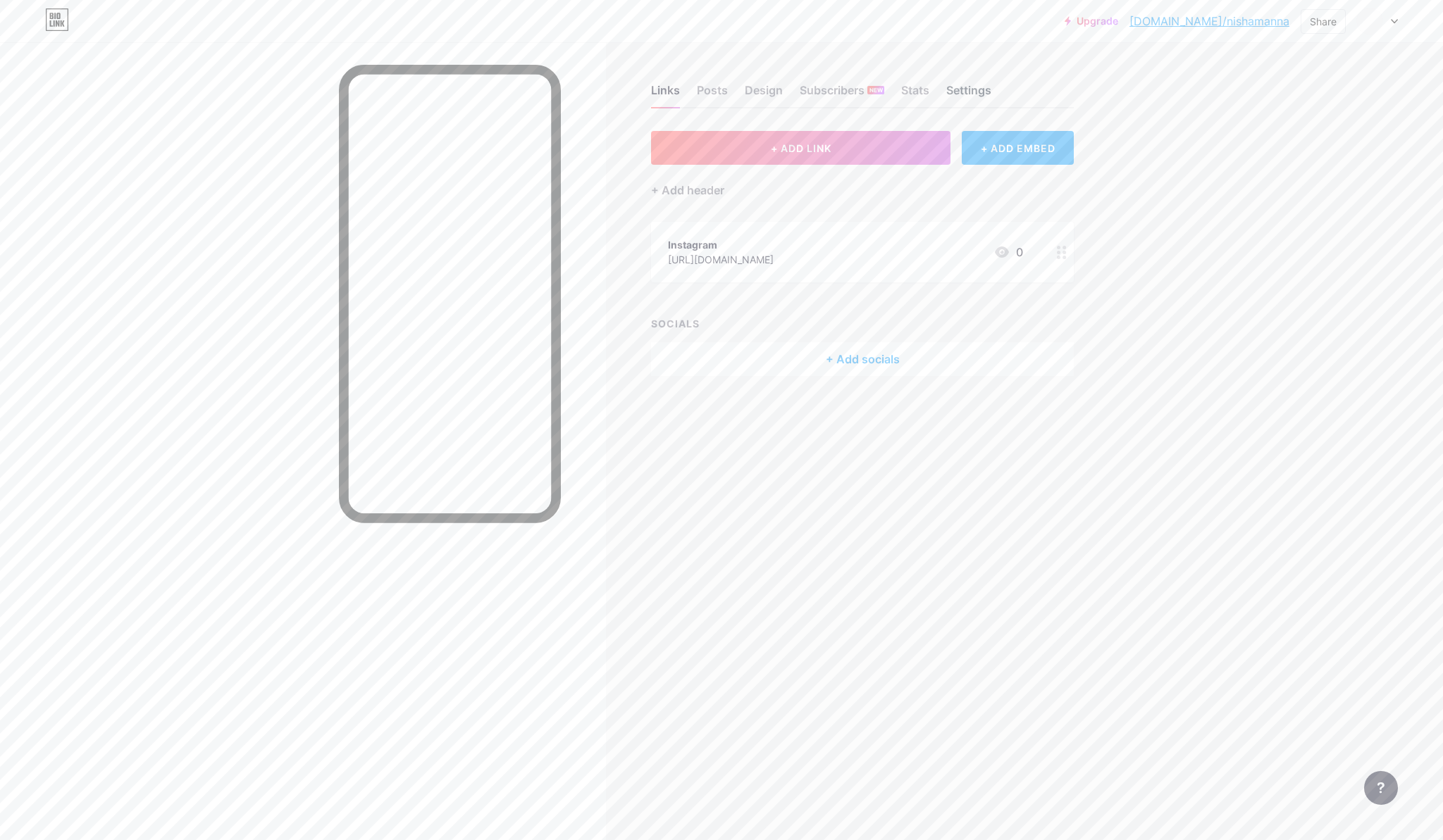
click at [989, 96] on div "Settings" at bounding box center [968, 94] width 45 height 25
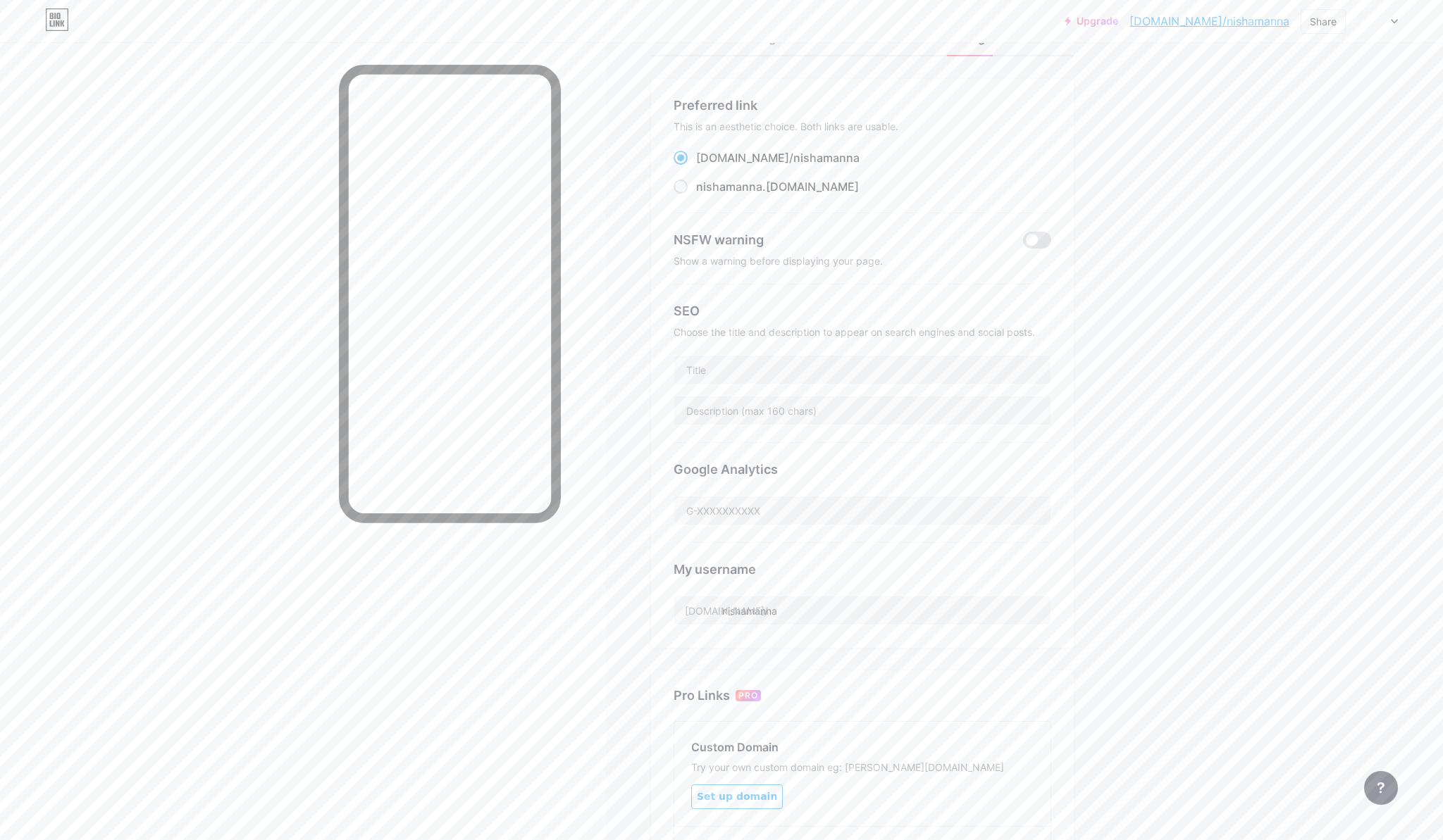
scroll to position [62, 0]
click at [685, 174] on span at bounding box center [680, 176] width 14 height 14
click at [696, 185] on input "nishamanna .[DOMAIN_NAME]" at bounding box center [701, 190] width 9 height 9
radio input "true"
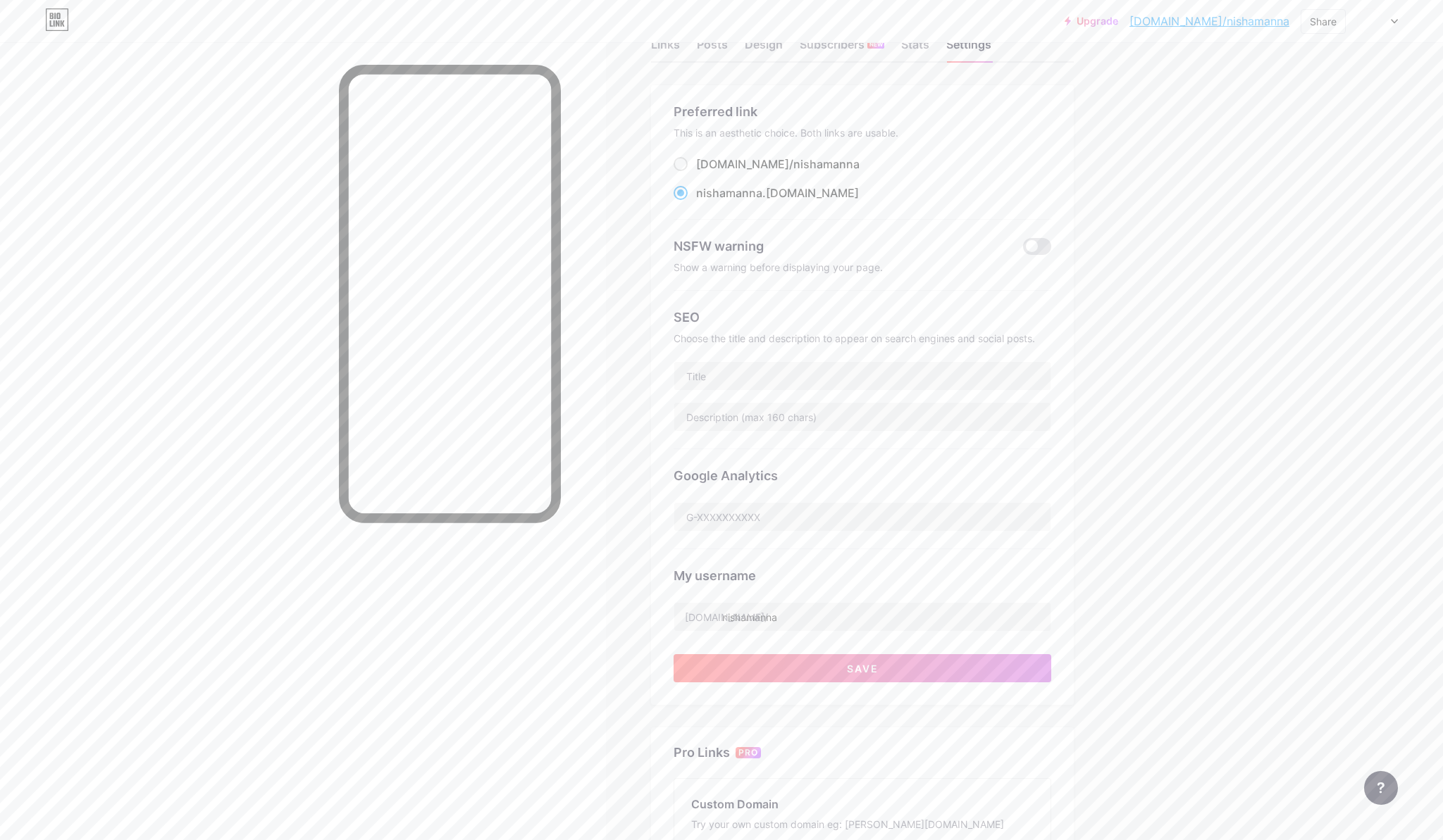
scroll to position [28, 0]
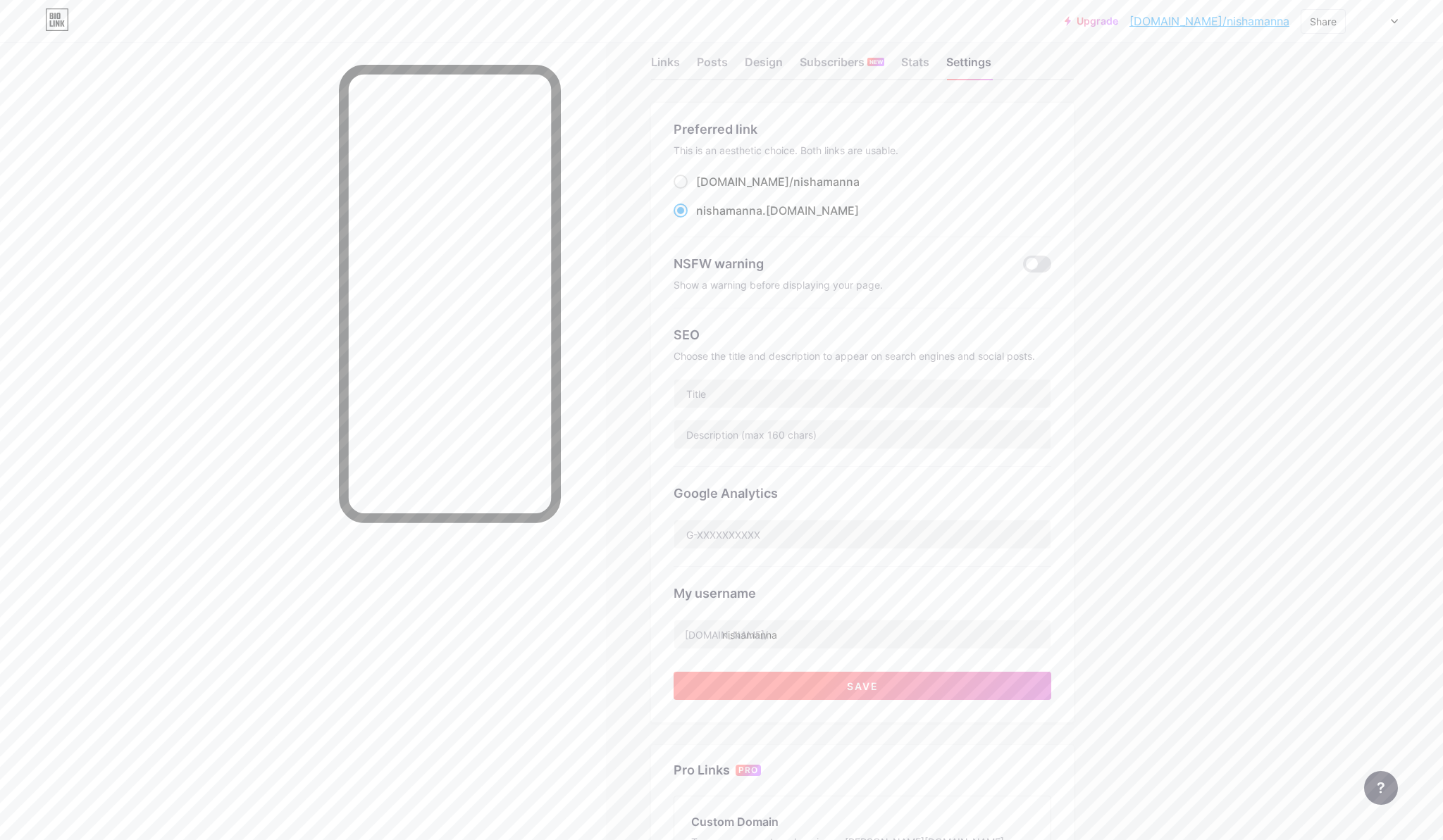
click at [846, 672] on button "Save" at bounding box center [862, 686] width 377 height 28
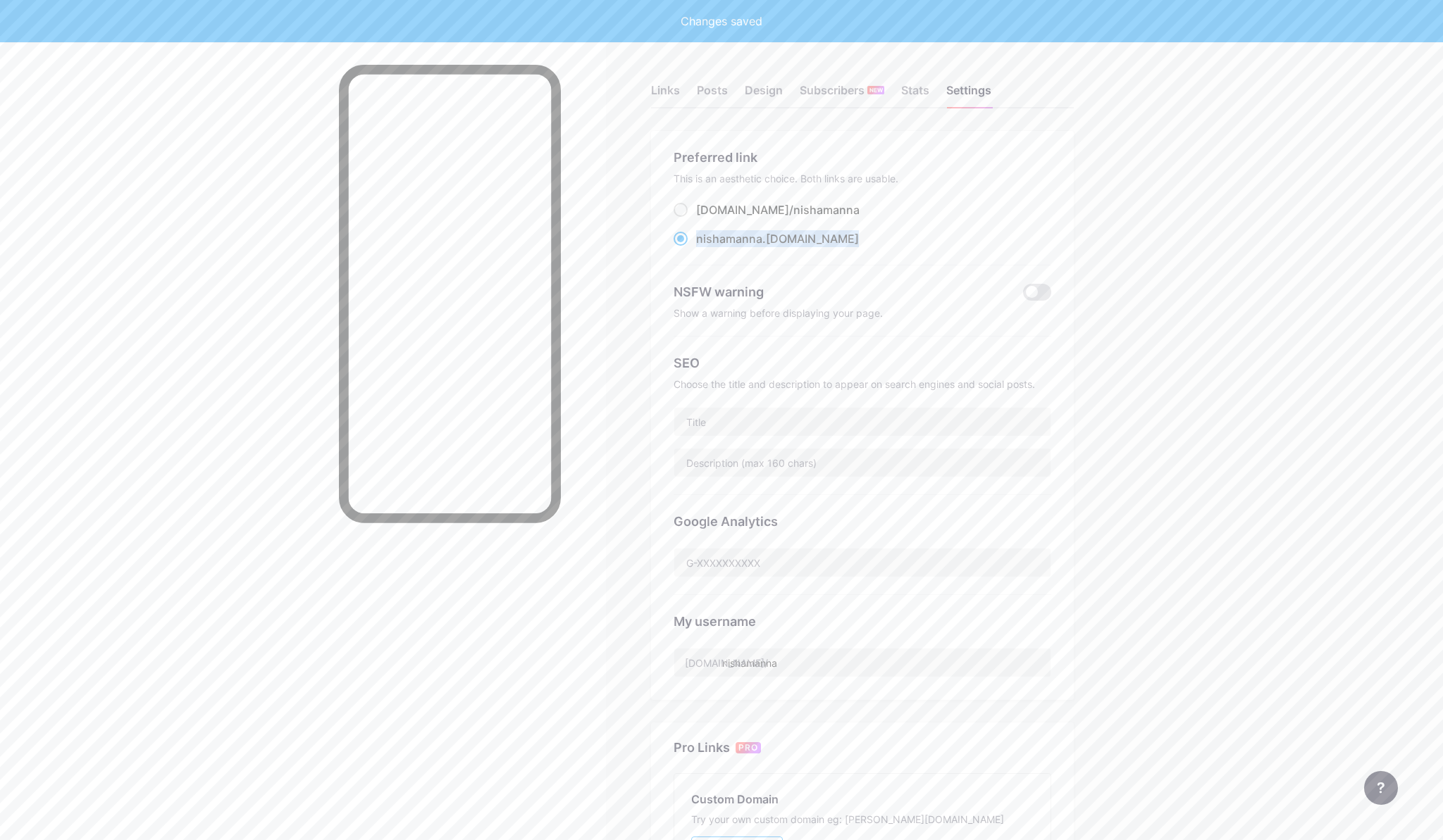
drag, startPoint x: 816, startPoint y: 241, endPoint x: 698, endPoint y: 239, distance: 118.0
click at [698, 239] on div "nishamanna .[DOMAIN_NAME]" at bounding box center [862, 239] width 377 height 18
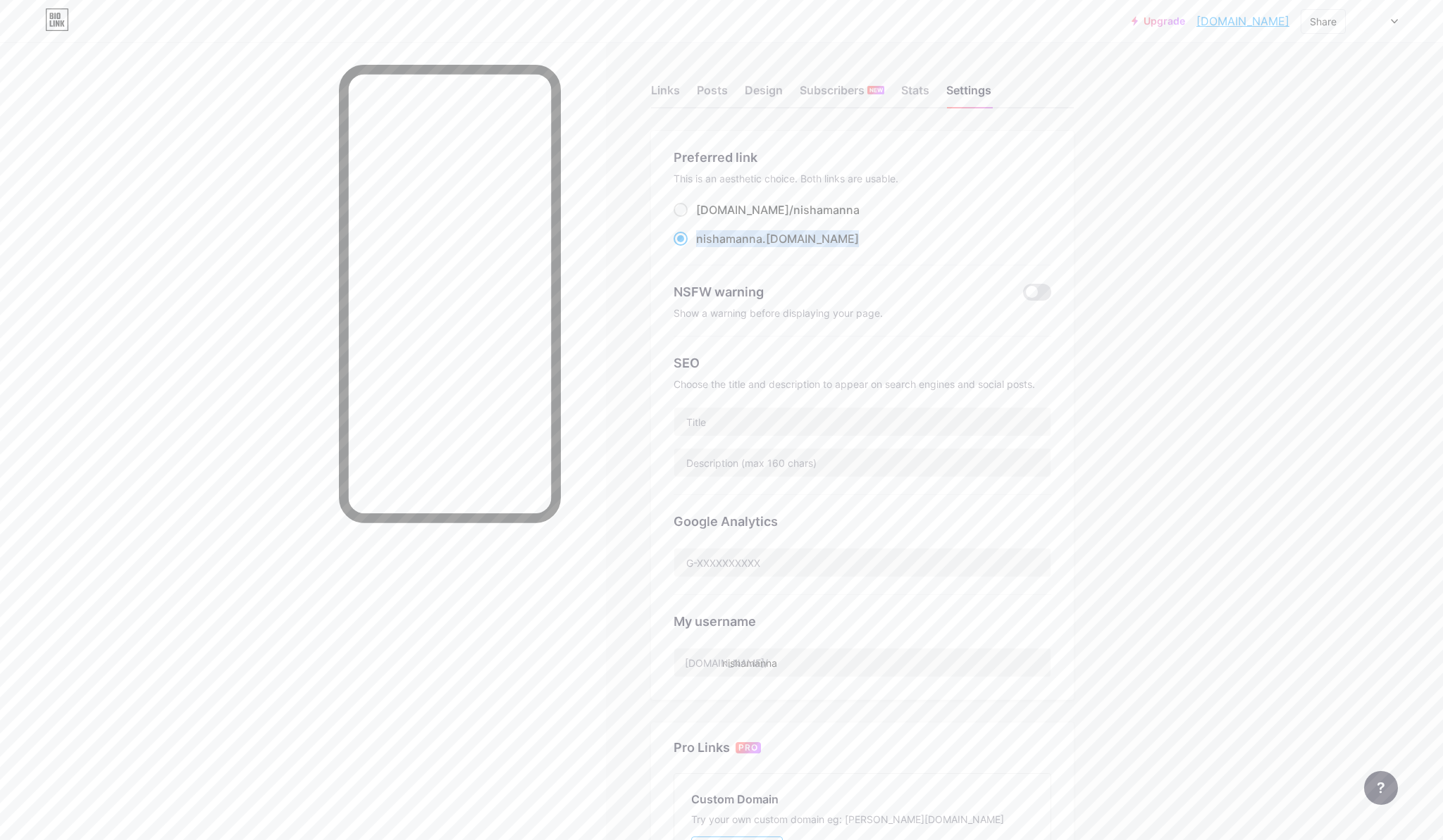
copy label "nishamanna .[DOMAIN_NAME]"
click at [264, 146] on div at bounding box center [303, 462] width 606 height 840
